Goal: Book appointment/travel/reservation

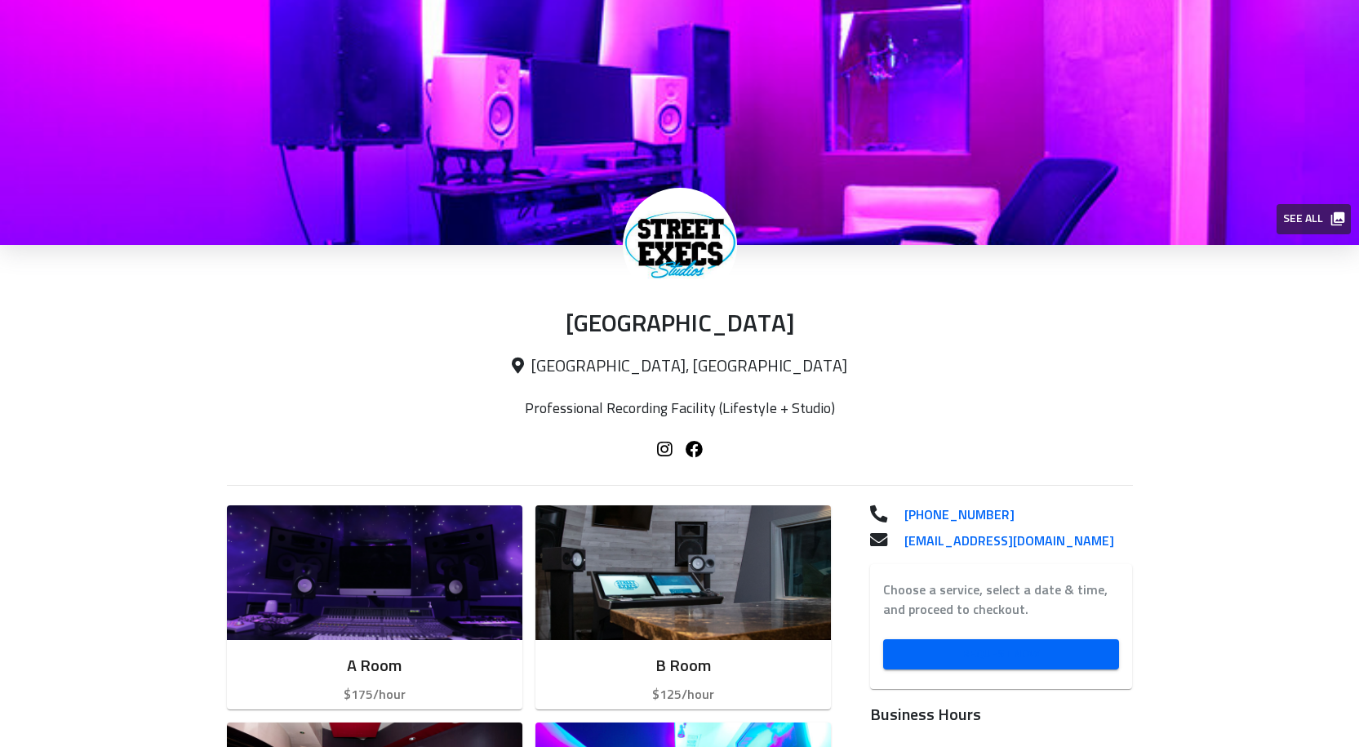
click at [1042, 649] on span "Request Now" at bounding box center [1001, 654] width 211 height 20
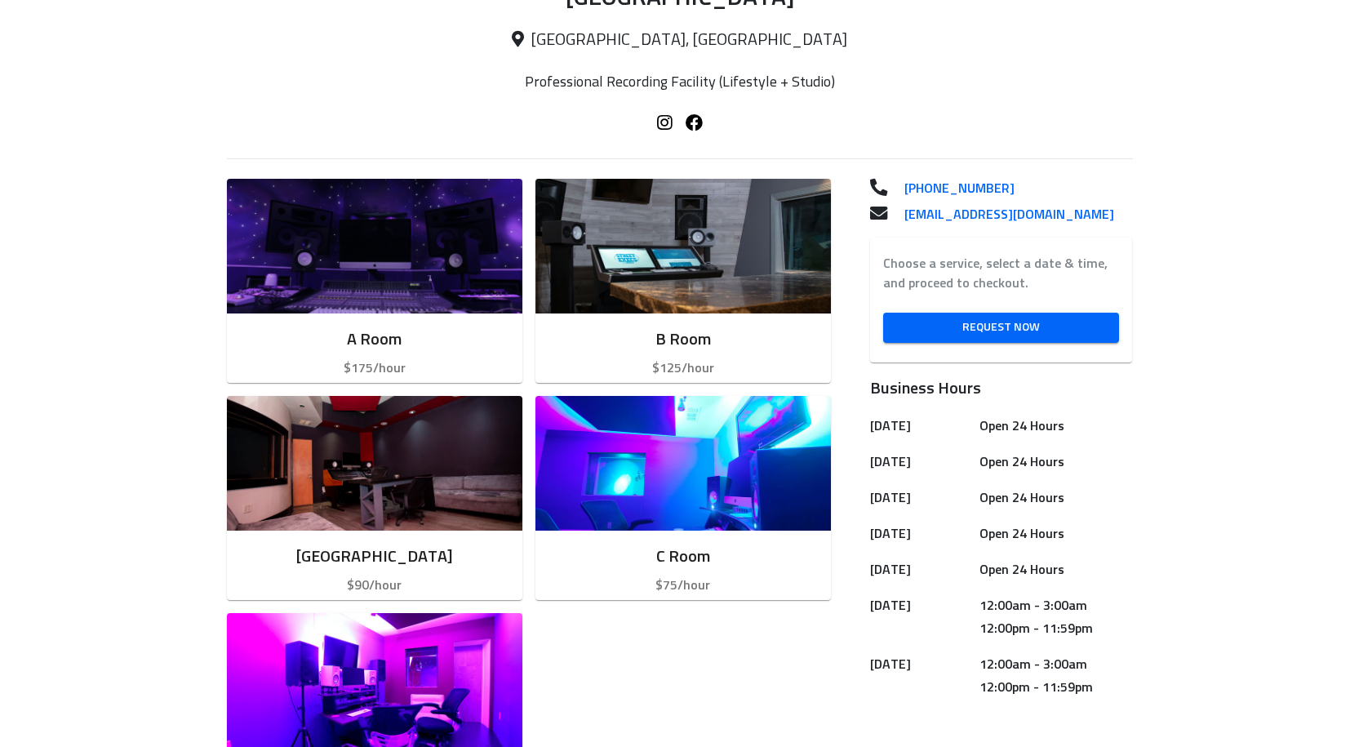
scroll to position [408, 0]
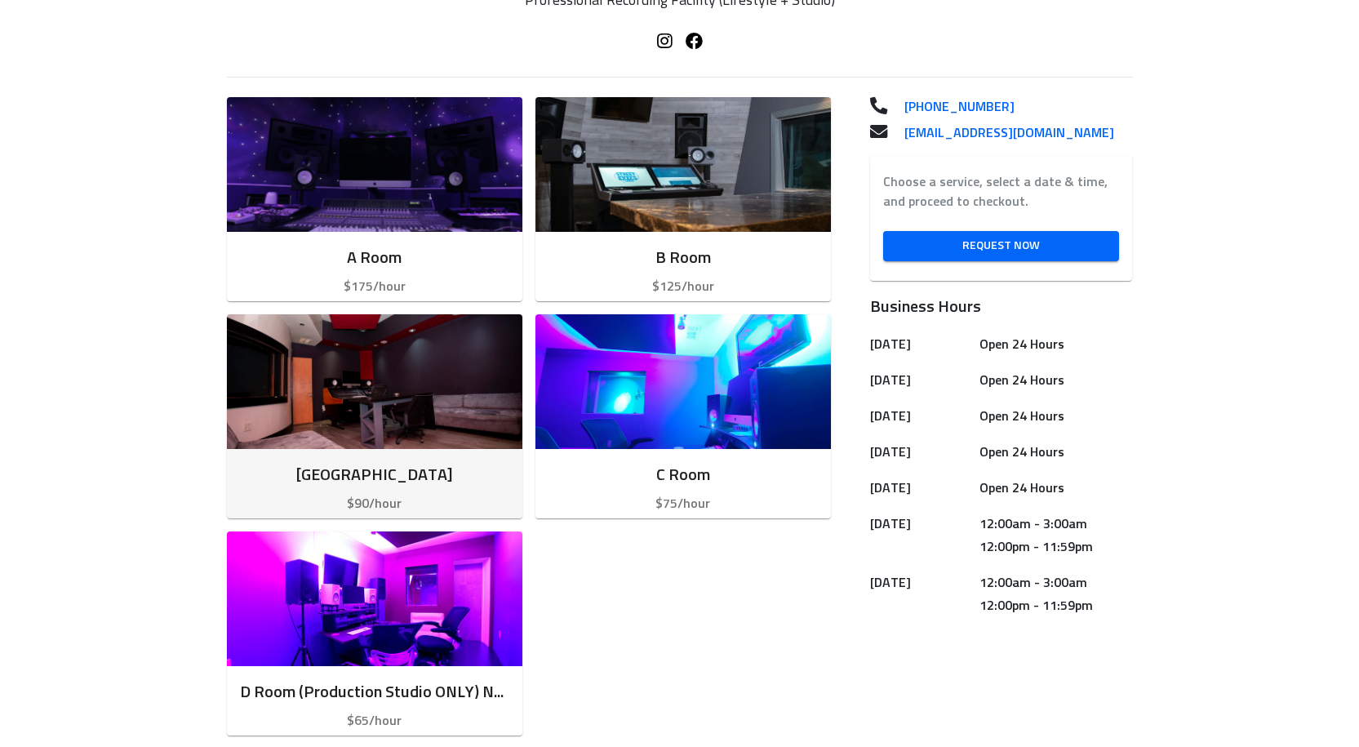
click at [457, 398] on img "button" at bounding box center [375, 381] width 296 height 135
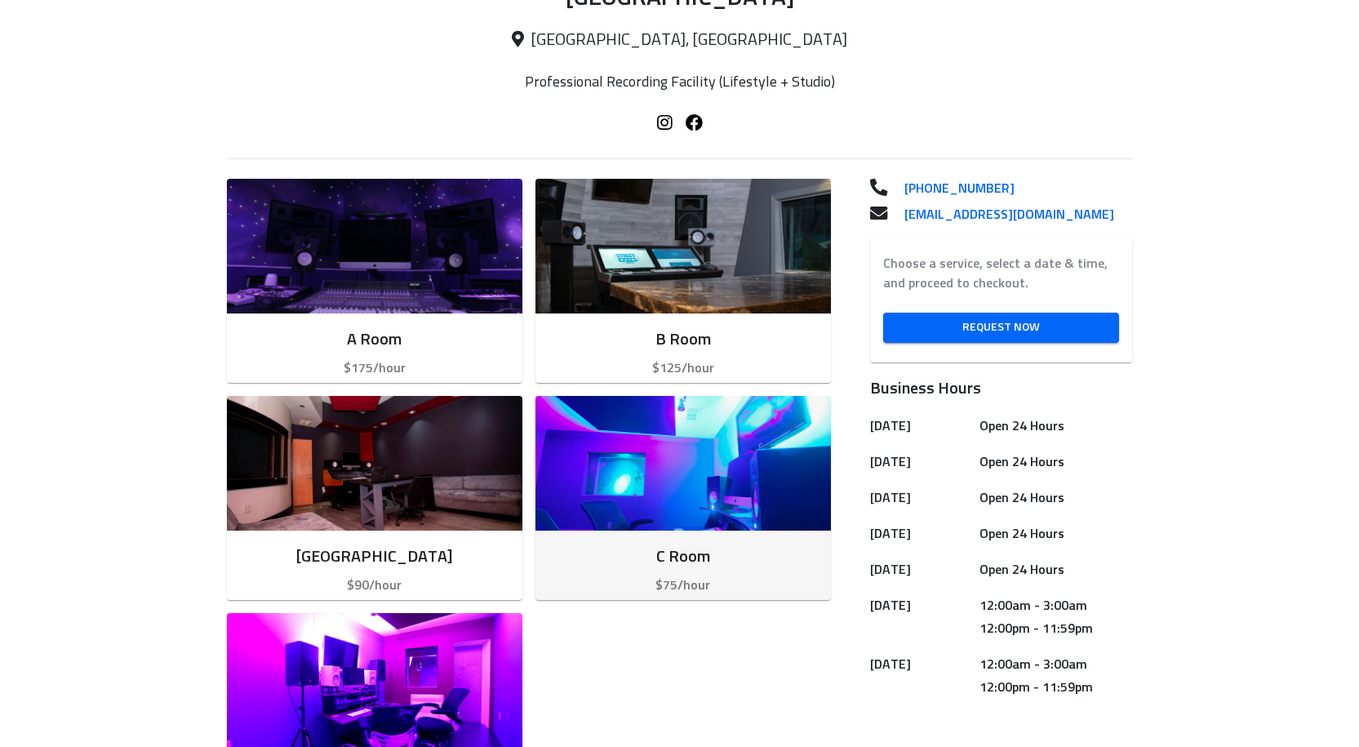
click at [710, 492] on img "button" at bounding box center [683, 463] width 296 height 135
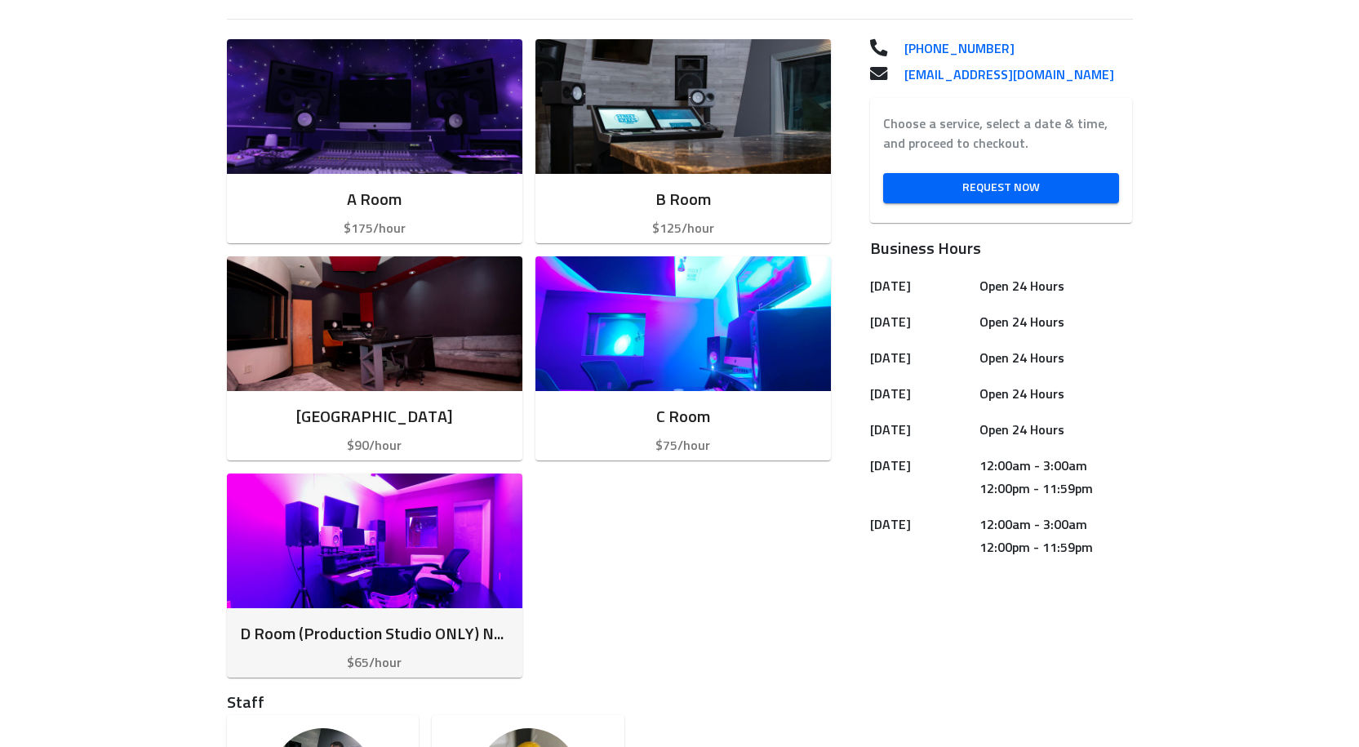
scroll to position [490, 0]
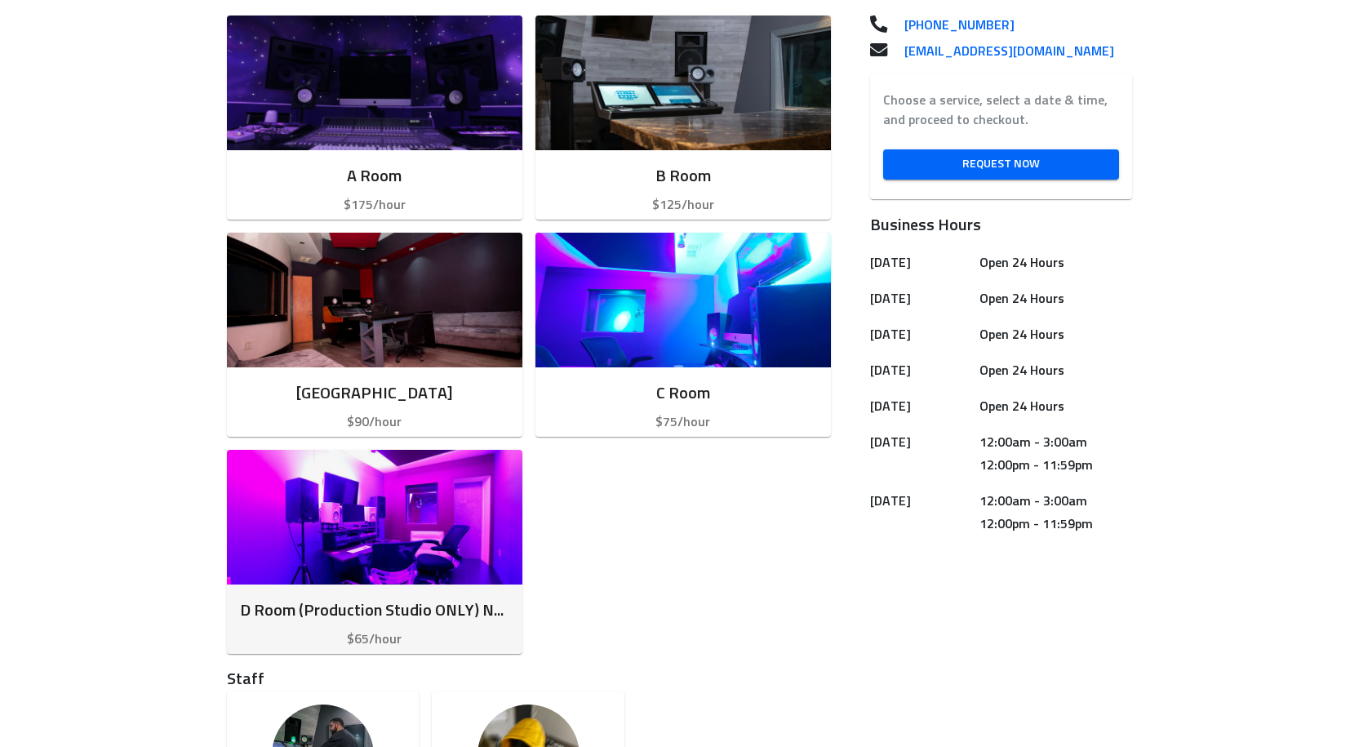
click at [407, 522] on img "button" at bounding box center [375, 517] width 296 height 135
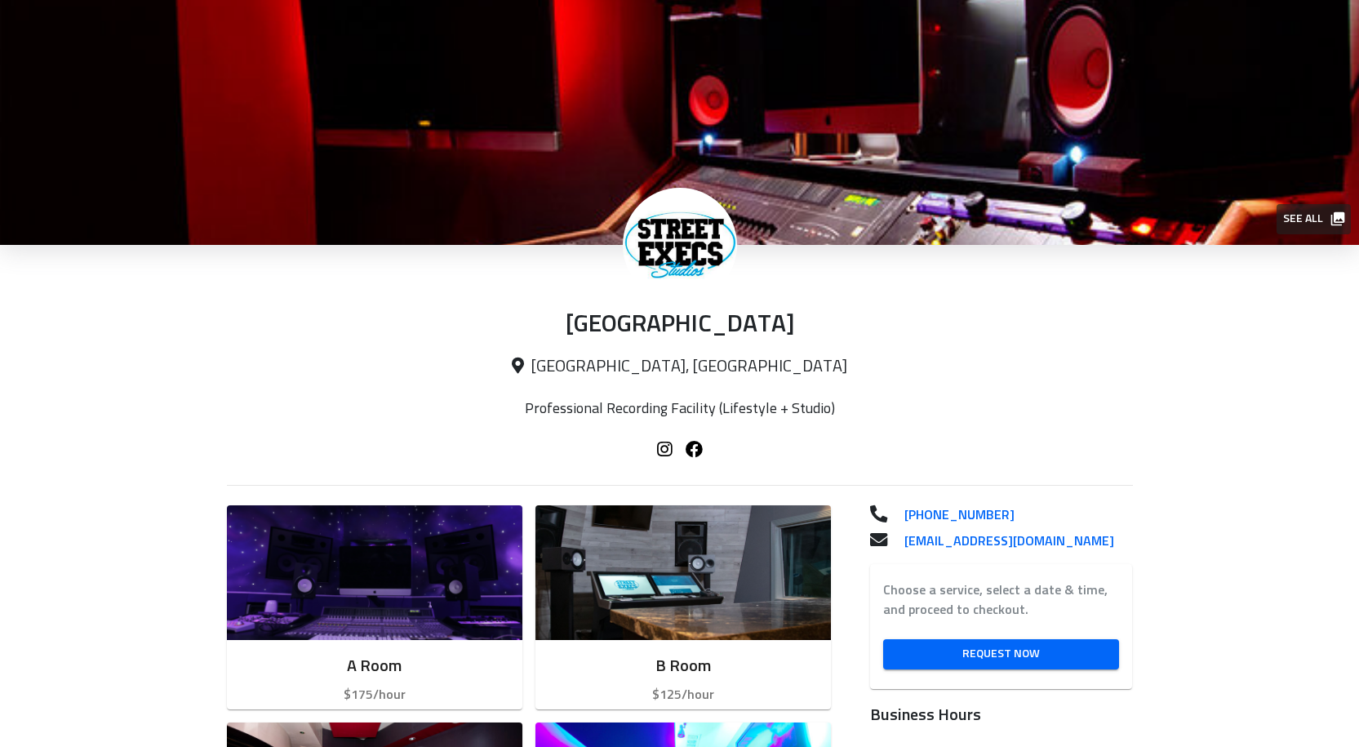
scroll to position [408, 0]
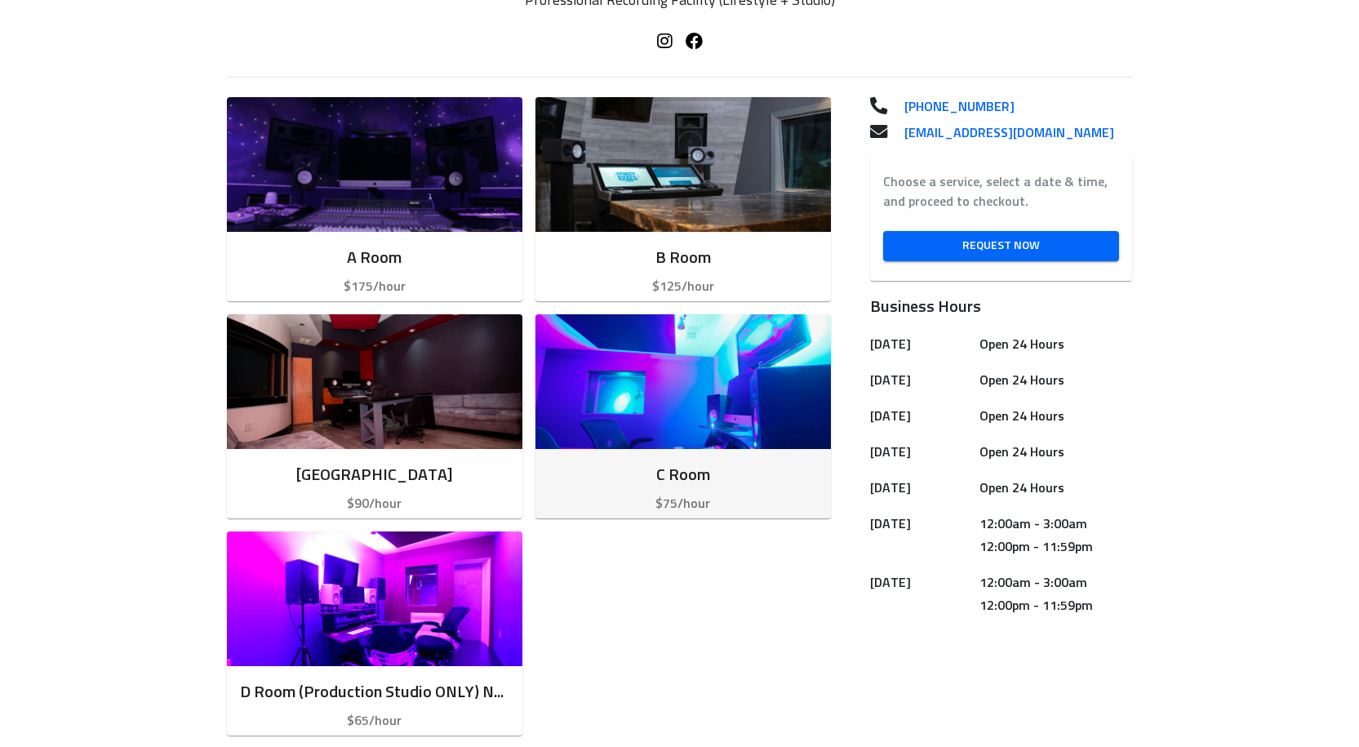
click at [664, 393] on img "button" at bounding box center [683, 381] width 296 height 135
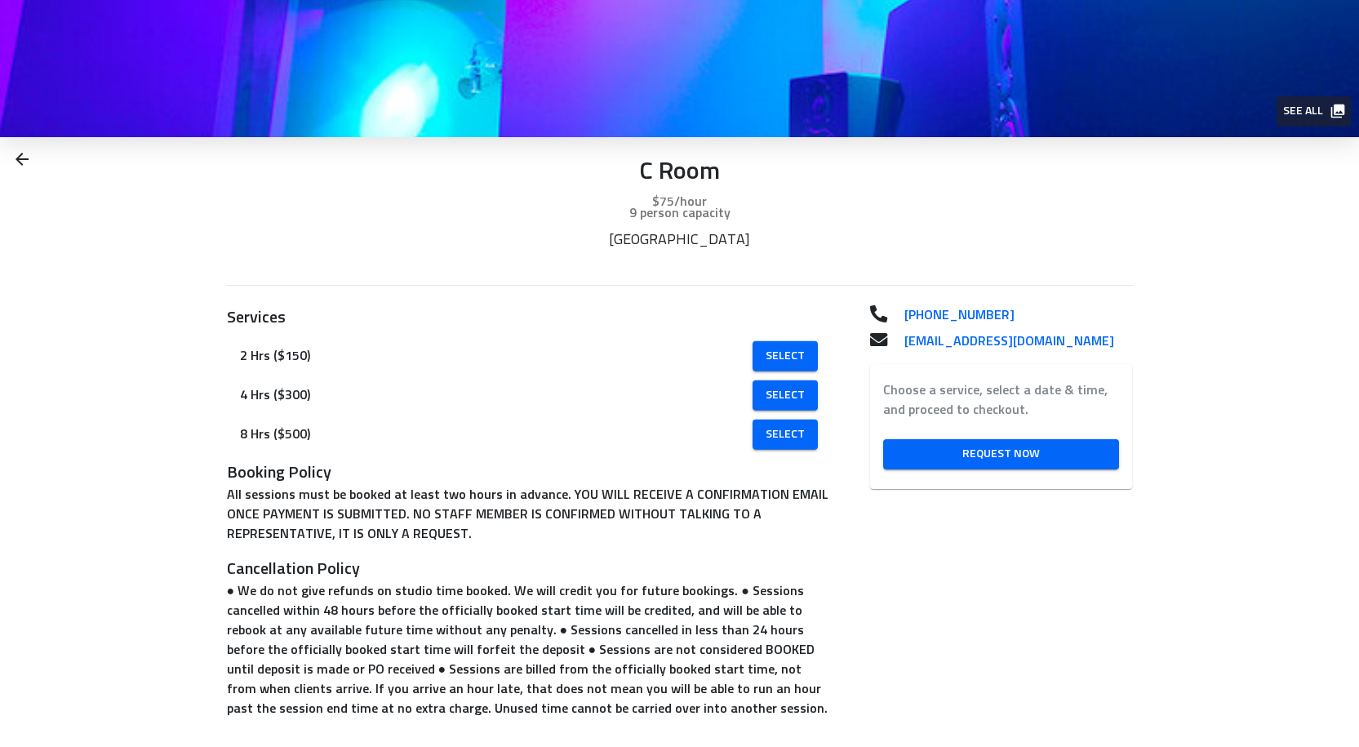
scroll to position [112, 0]
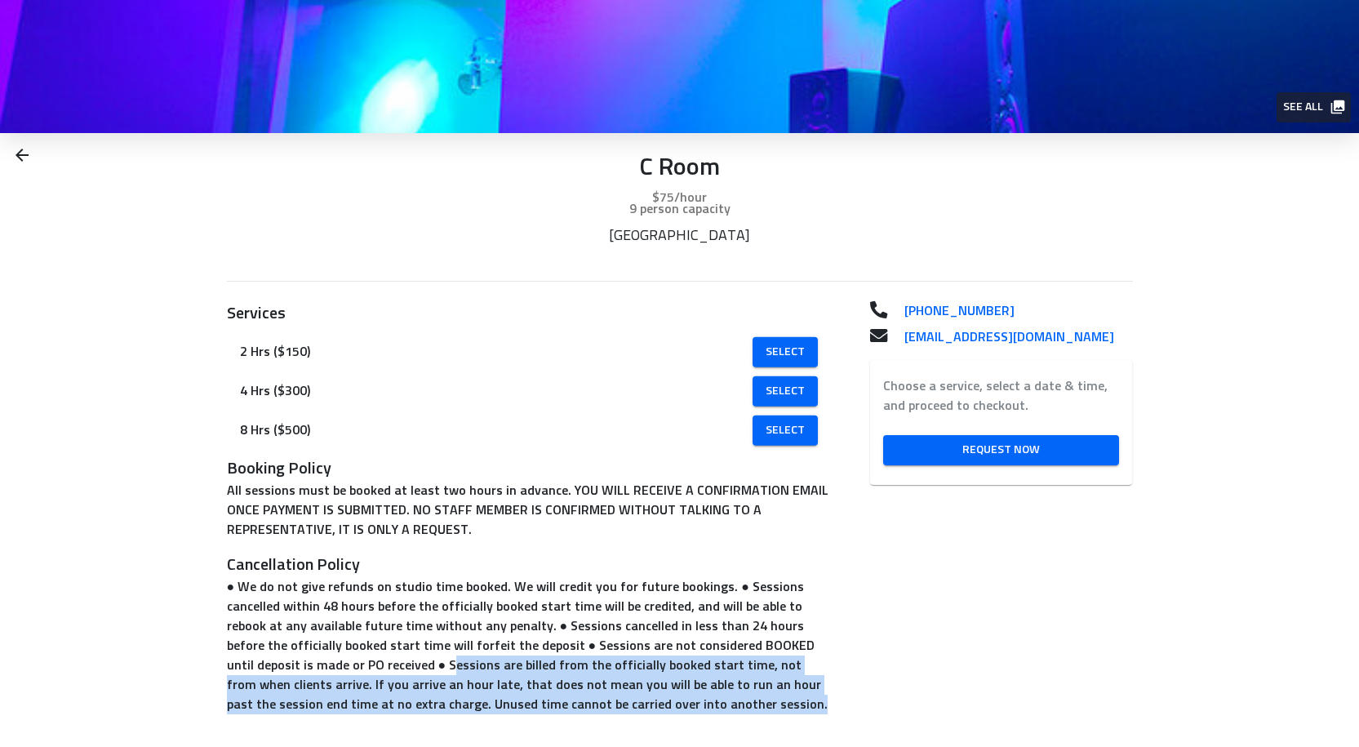
drag, startPoint x: 291, startPoint y: 663, endPoint x: 778, endPoint y: 700, distance: 488.0
click at [778, 700] on p "● We do not give refunds on studio time booked. We will credit you for future b…" at bounding box center [529, 645] width 604 height 137
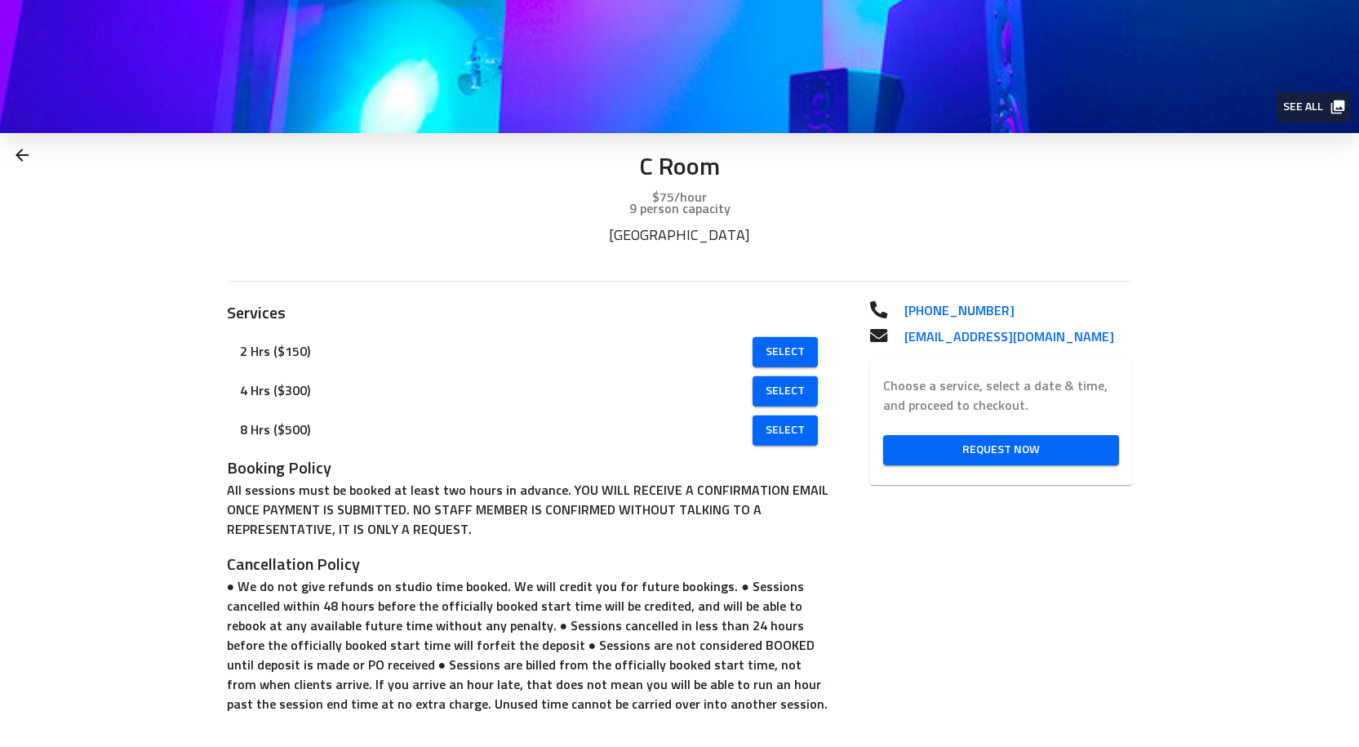
click at [938, 637] on div "(678) 337-8212 inquiries@streetexecsstudios.com Choose a service, select a date…" at bounding box center [982, 514] width 302 height 426
